Goal: Check status: Check status

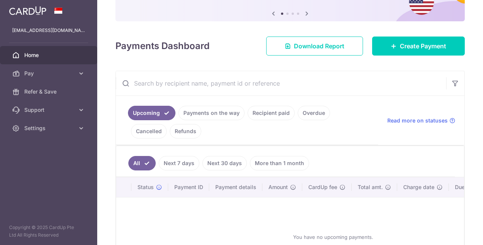
scroll to position [114, 0]
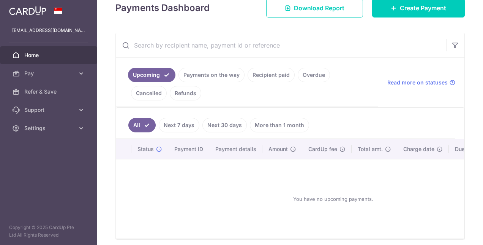
click at [264, 74] on link "Recipient paid" at bounding box center [271, 75] width 47 height 14
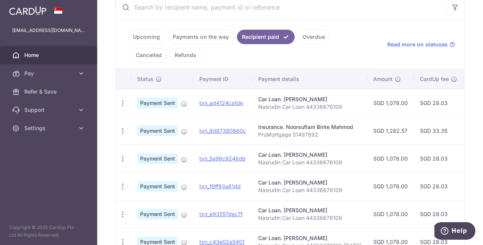
scroll to position [190, 0]
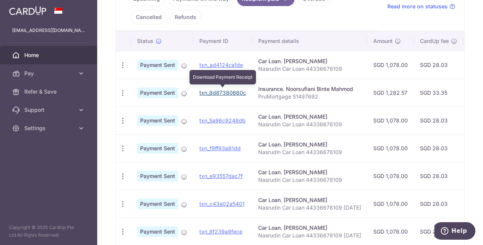
drag, startPoint x: 228, startPoint y: 92, endPoint x: 275, endPoint y: 22, distance: 84.6
click at [228, 92] on link "txn_8d87380660c" at bounding box center [222, 92] width 47 height 6
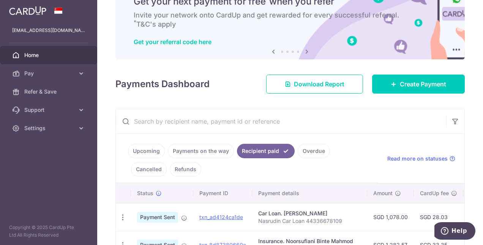
scroll to position [0, 0]
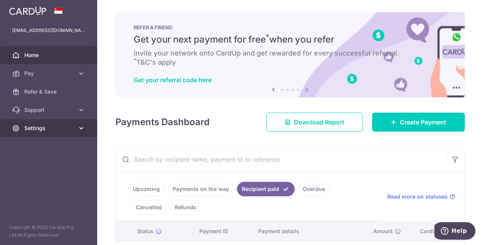
click at [82, 128] on icon at bounding box center [81, 128] width 8 height 8
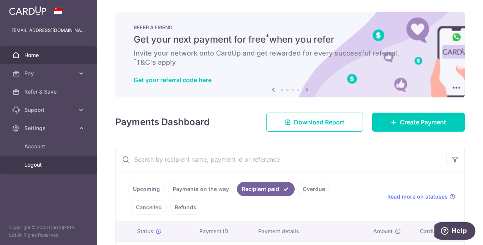
click at [41, 166] on span "Logout" at bounding box center [49, 165] width 50 height 8
